Goal: Task Accomplishment & Management: Manage account settings

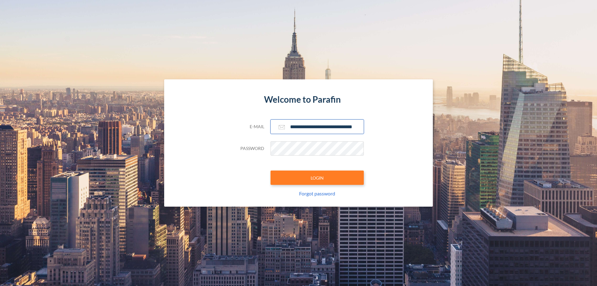
type input "**********"
click at [317, 177] on button "LOGIN" at bounding box center [316, 177] width 93 height 14
